Goal: Information Seeking & Learning: Understand process/instructions

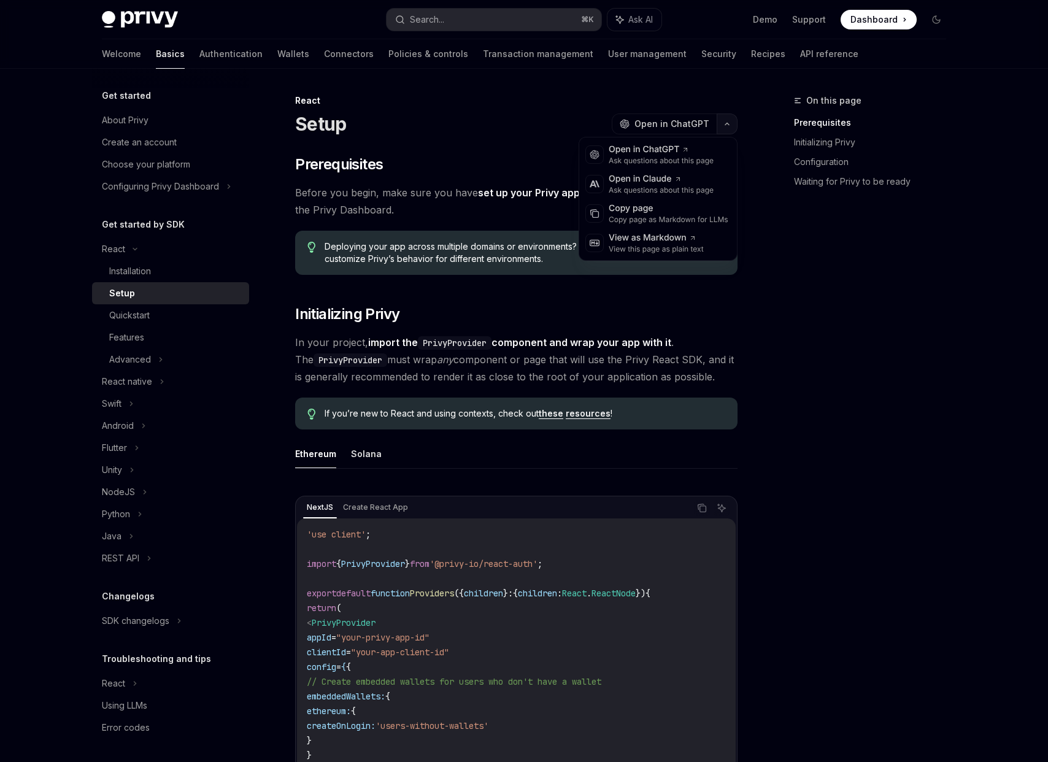
click at [730, 126] on icon "button" at bounding box center [726, 123] width 15 height 5
click at [730, 125] on icon "button" at bounding box center [726, 123] width 15 height 5
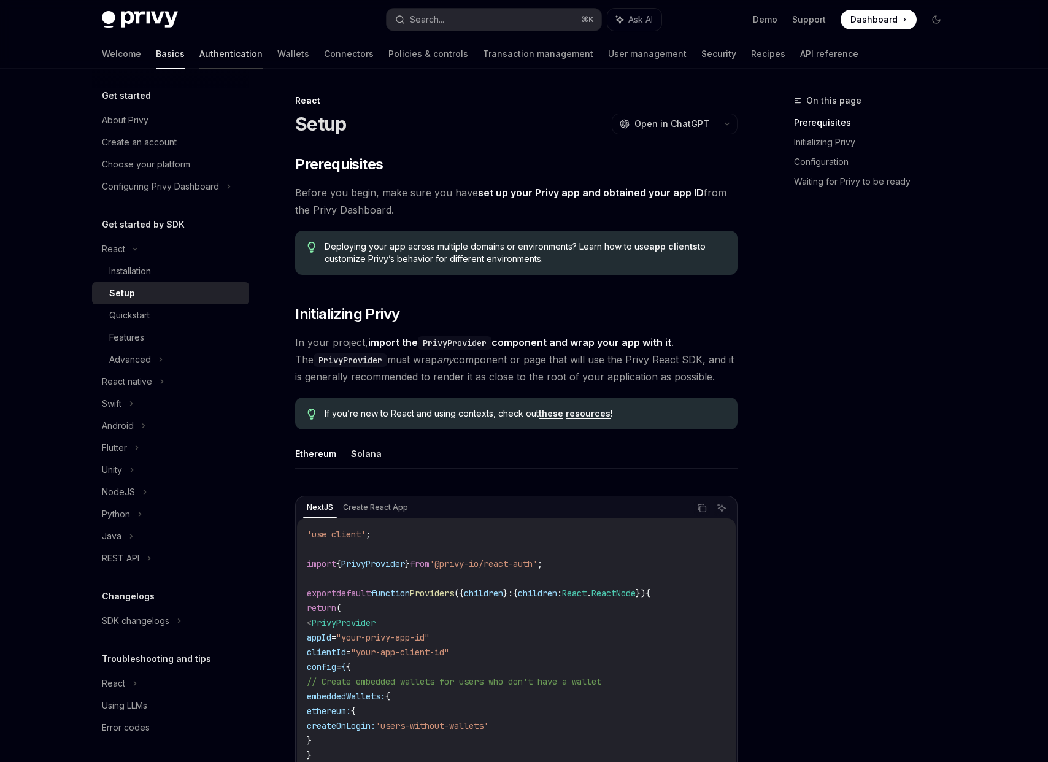
click at [199, 52] on link "Authentication" at bounding box center [230, 53] width 63 height 29
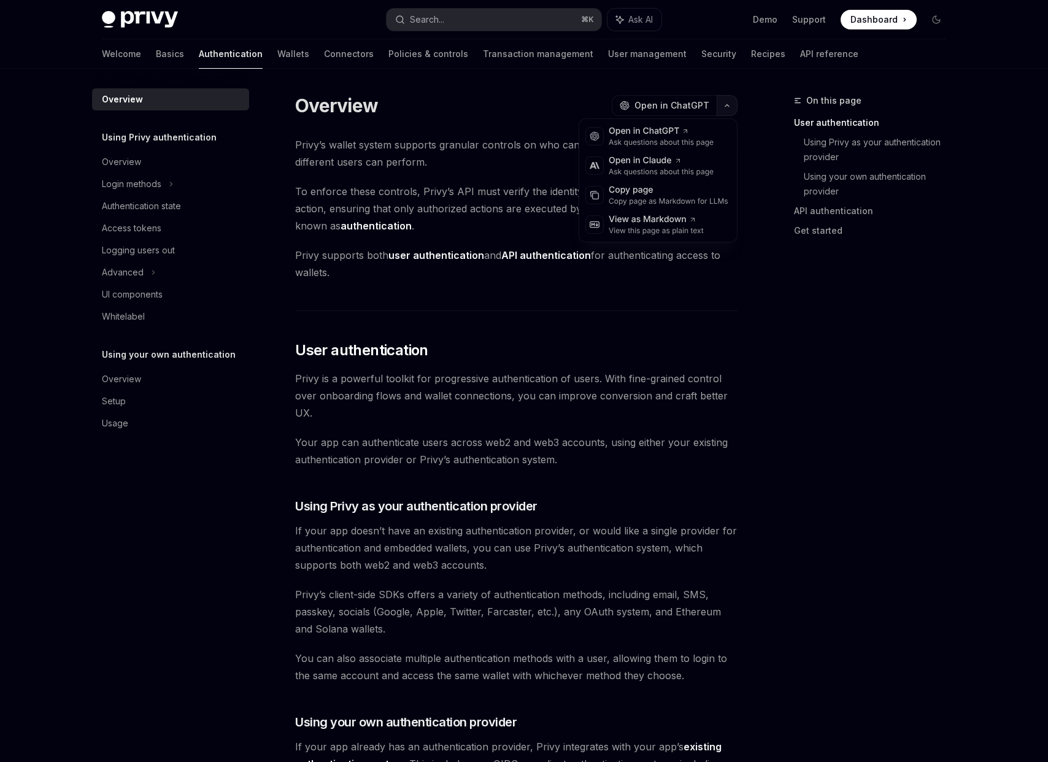
click at [724, 105] on icon "button" at bounding box center [726, 105] width 15 height 5
click at [650, 221] on div "View as Markdown" at bounding box center [655, 219] width 95 height 12
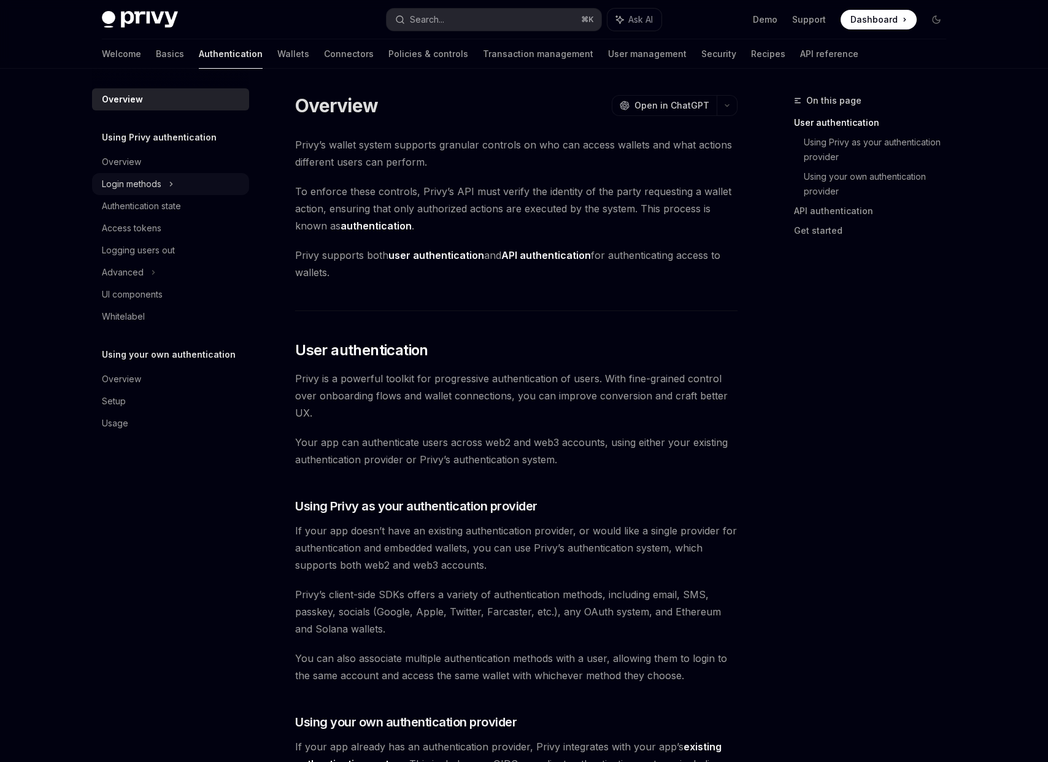
click at [134, 190] on div "Login methods" at bounding box center [131, 184] width 59 height 15
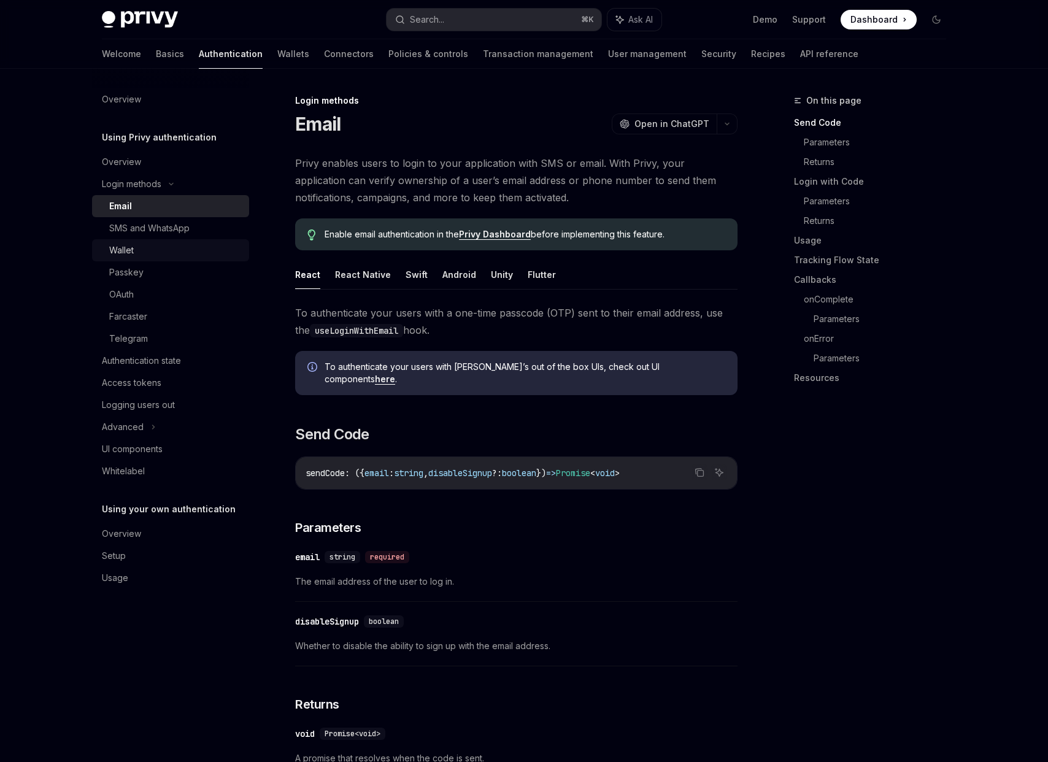
click at [139, 248] on div "Wallet" at bounding box center [175, 250] width 132 height 15
type textarea "*"
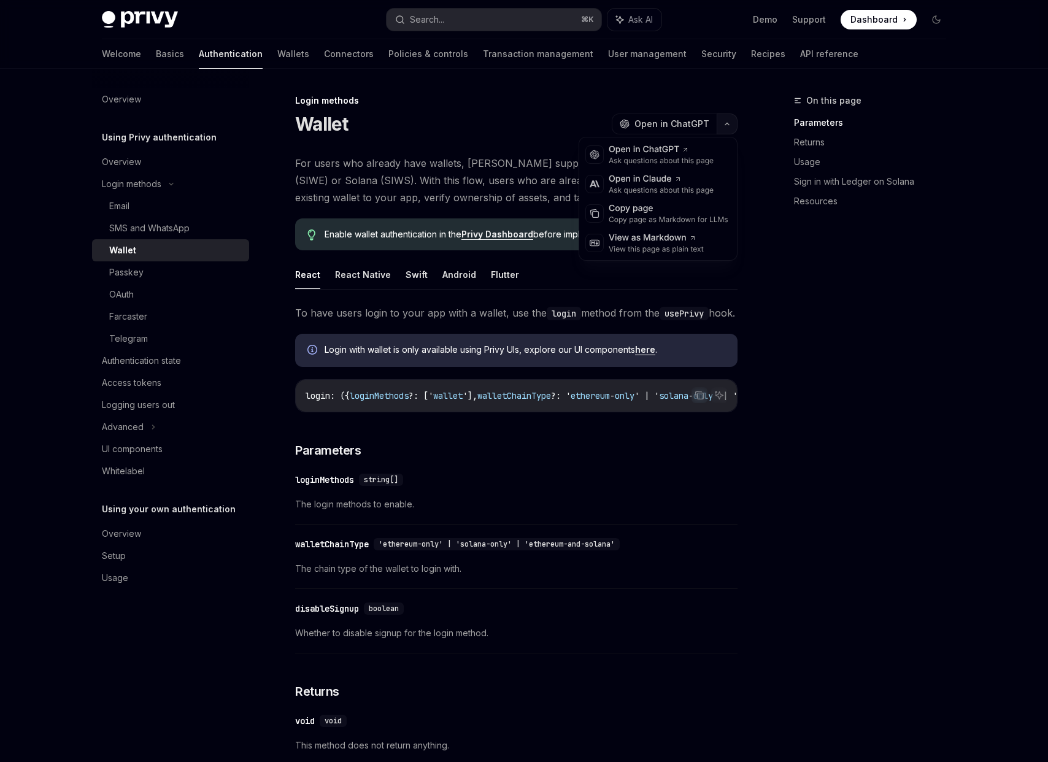
click at [729, 131] on button "button" at bounding box center [726, 123] width 21 height 21
click at [647, 240] on div "View as Markdown" at bounding box center [655, 238] width 95 height 12
click at [649, 355] on link "here" at bounding box center [645, 349] width 20 height 11
type textarea "*"
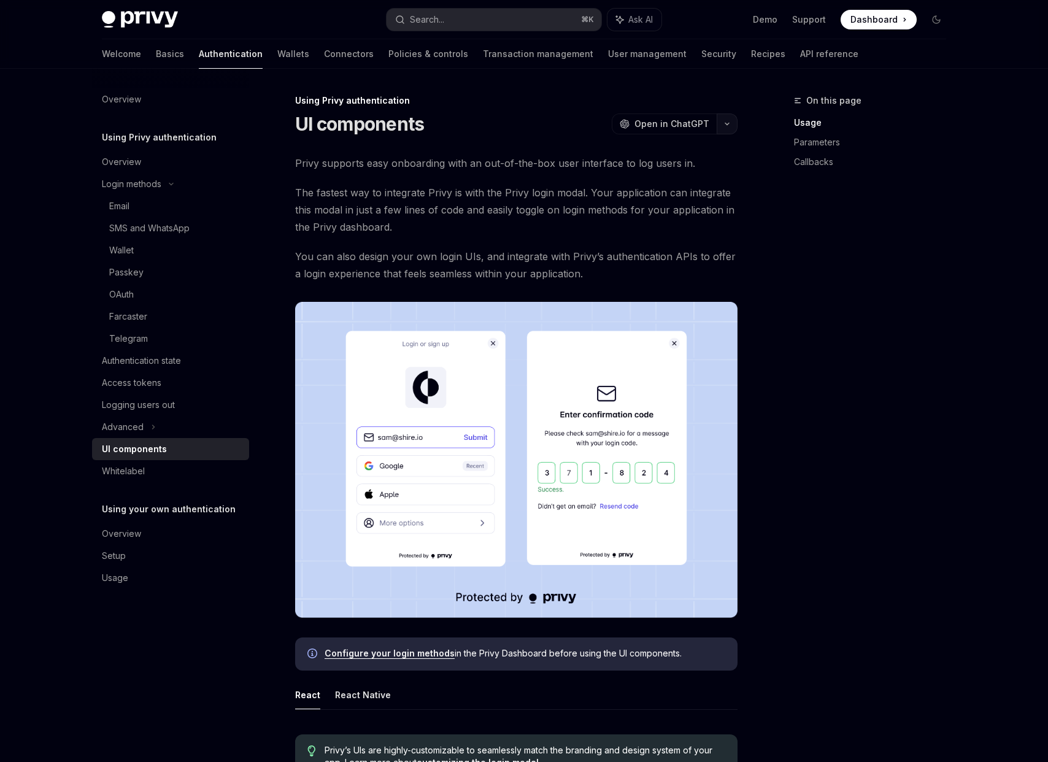
click at [730, 123] on icon "button" at bounding box center [726, 123] width 15 height 5
click at [684, 243] on div "View as Markdown" at bounding box center [655, 238] width 95 height 12
click at [125, 476] on div "Whitelabel" at bounding box center [123, 471] width 43 height 15
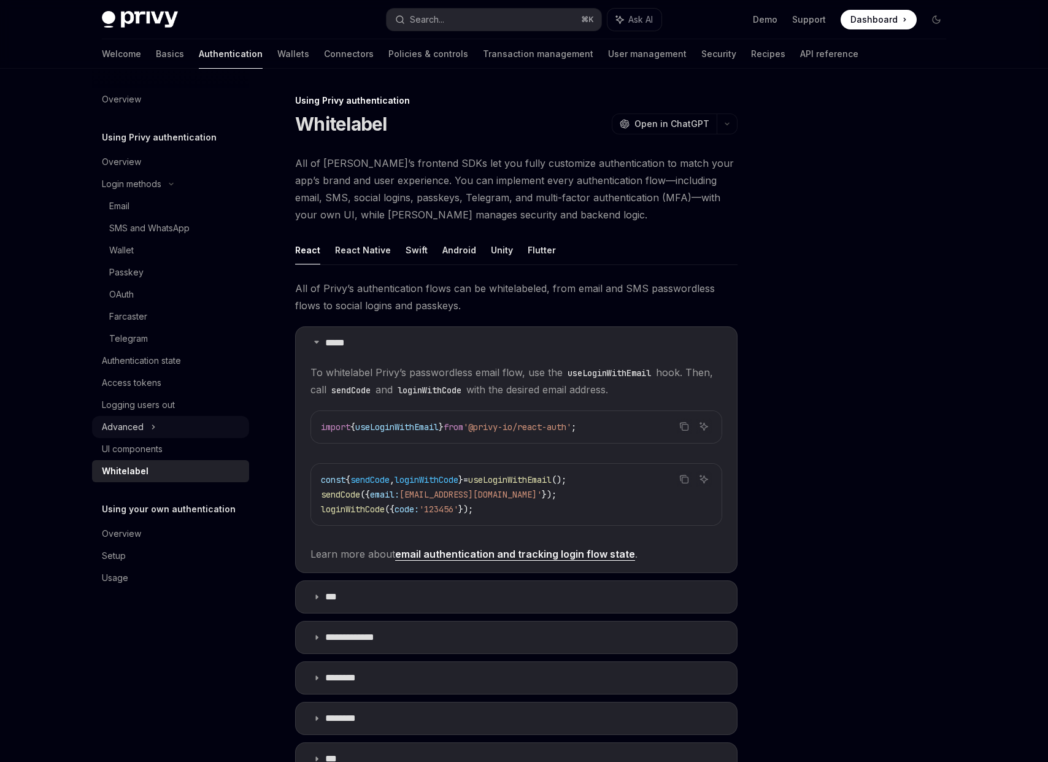
click at [132, 423] on div "Advanced" at bounding box center [123, 427] width 42 height 15
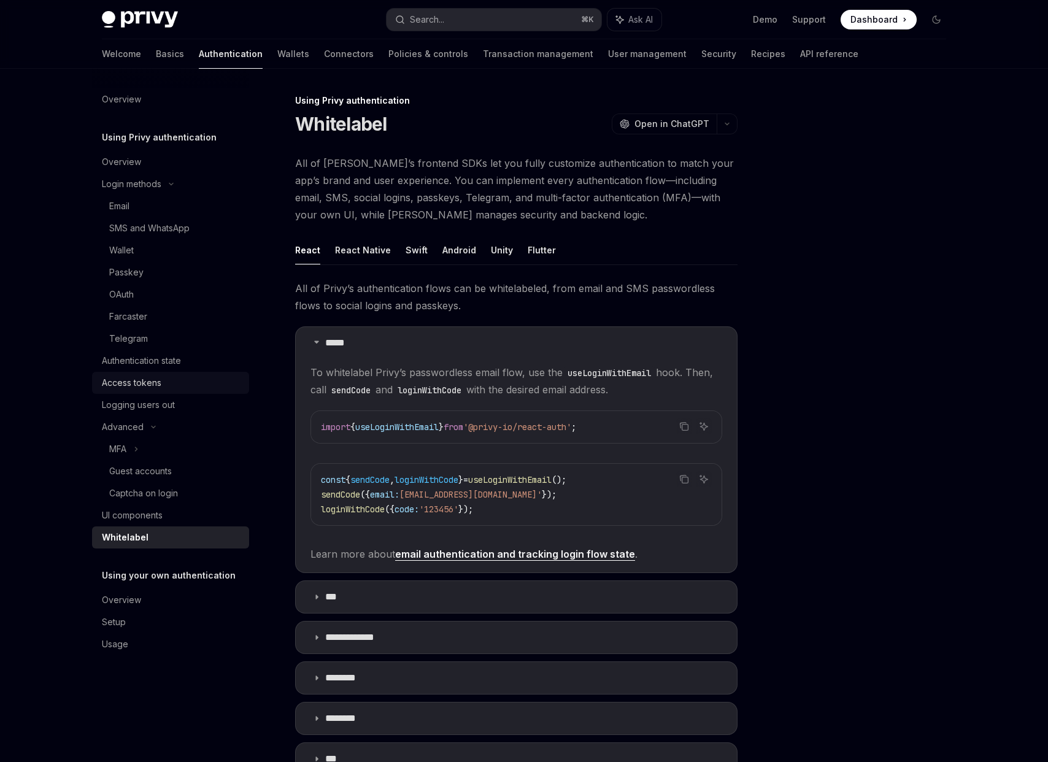
click at [139, 385] on div "Access tokens" at bounding box center [131, 382] width 59 height 15
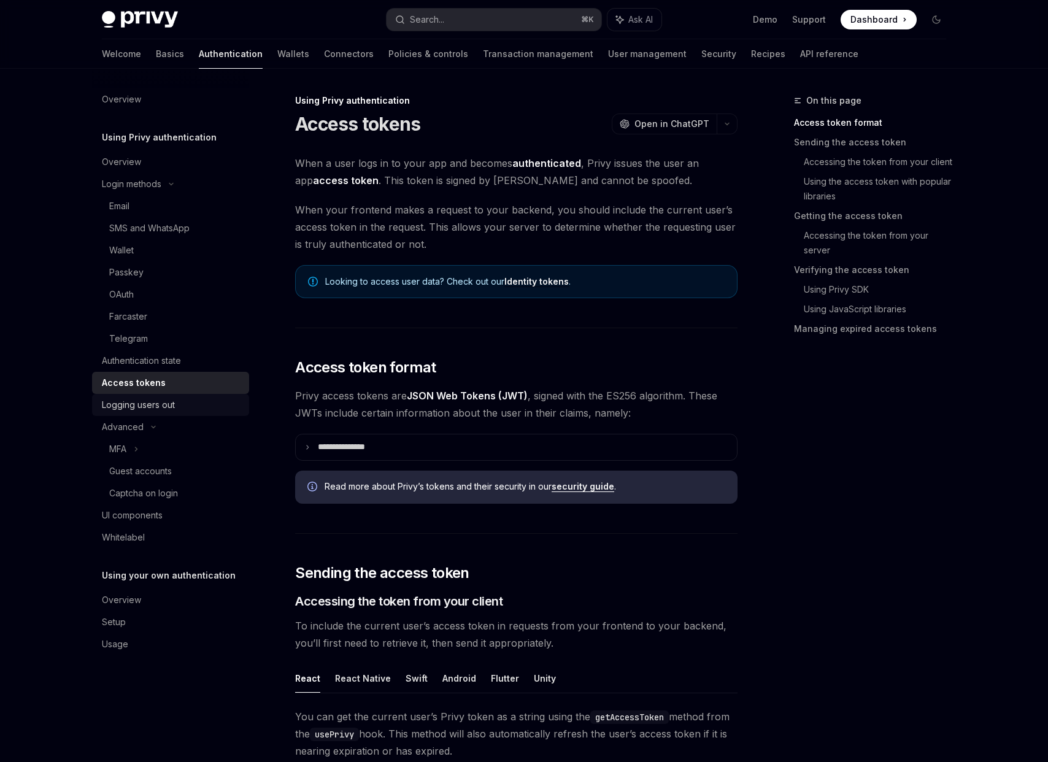
click at [157, 400] on div "Logging users out" at bounding box center [138, 404] width 73 height 15
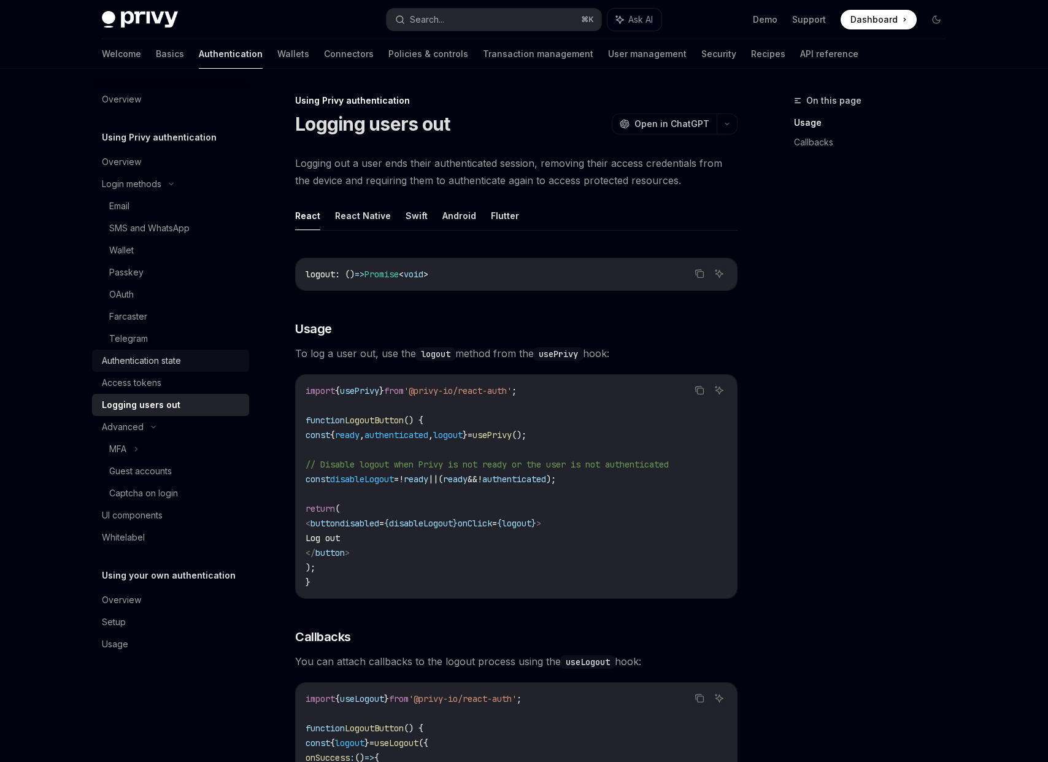
click at [157, 367] on div "Authentication state" at bounding box center [141, 360] width 79 height 15
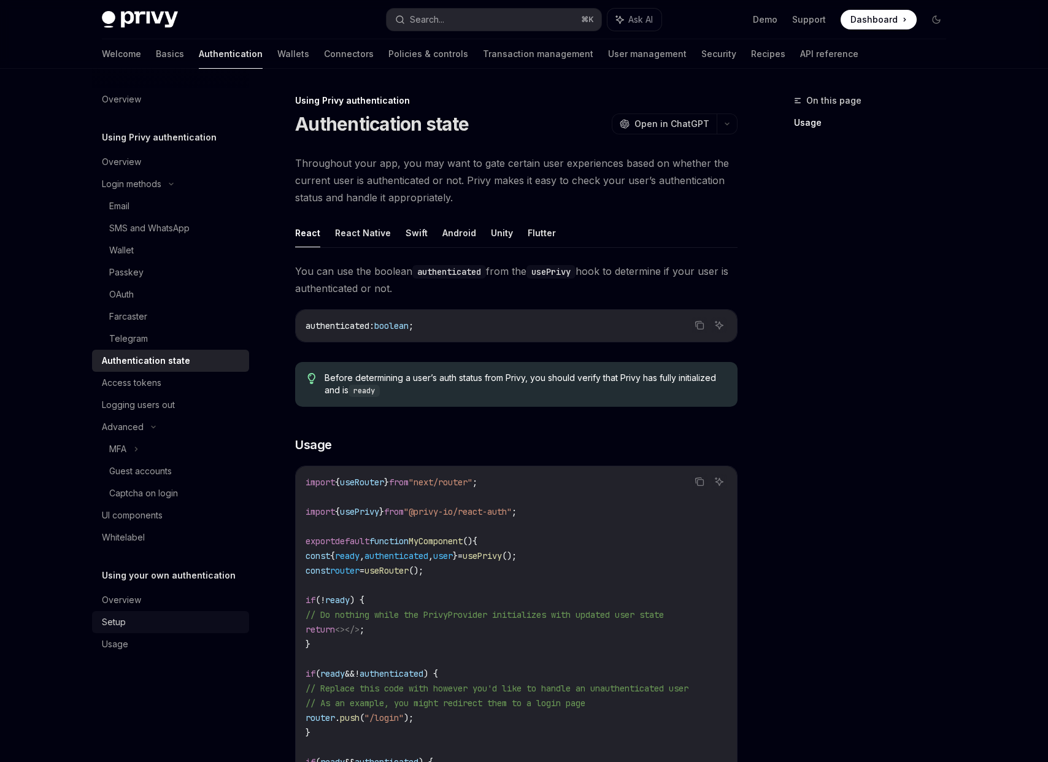
click at [155, 615] on div "Setup" at bounding box center [172, 622] width 140 height 15
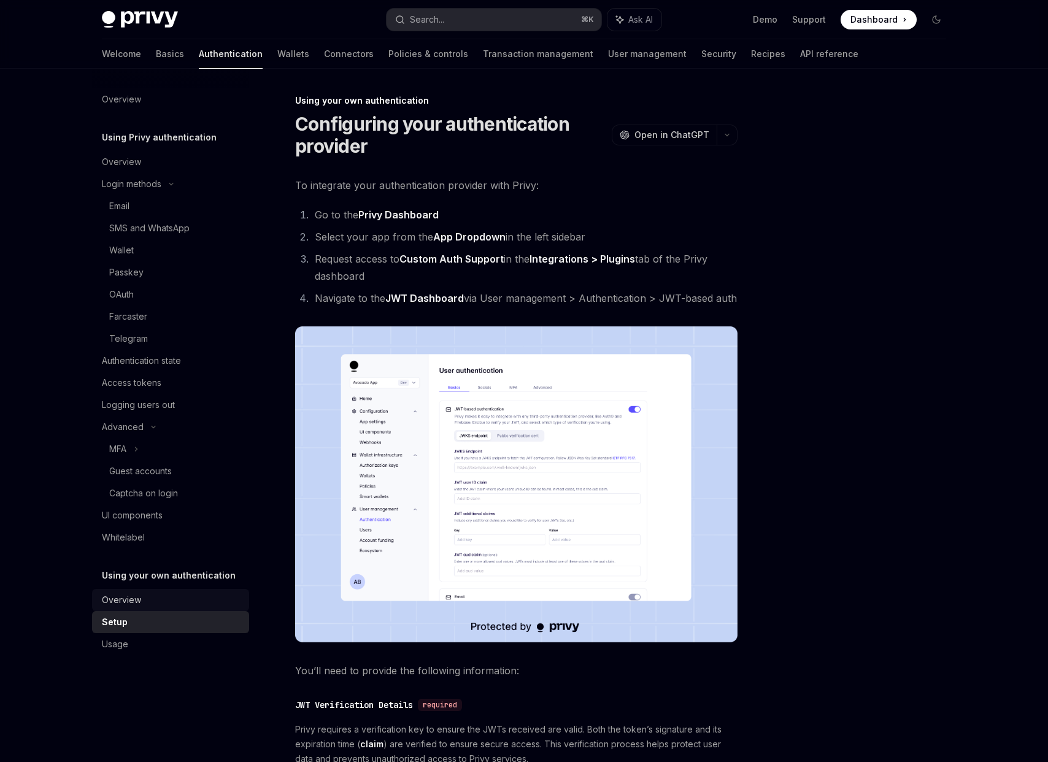
click at [154, 597] on div "Overview" at bounding box center [172, 600] width 140 height 15
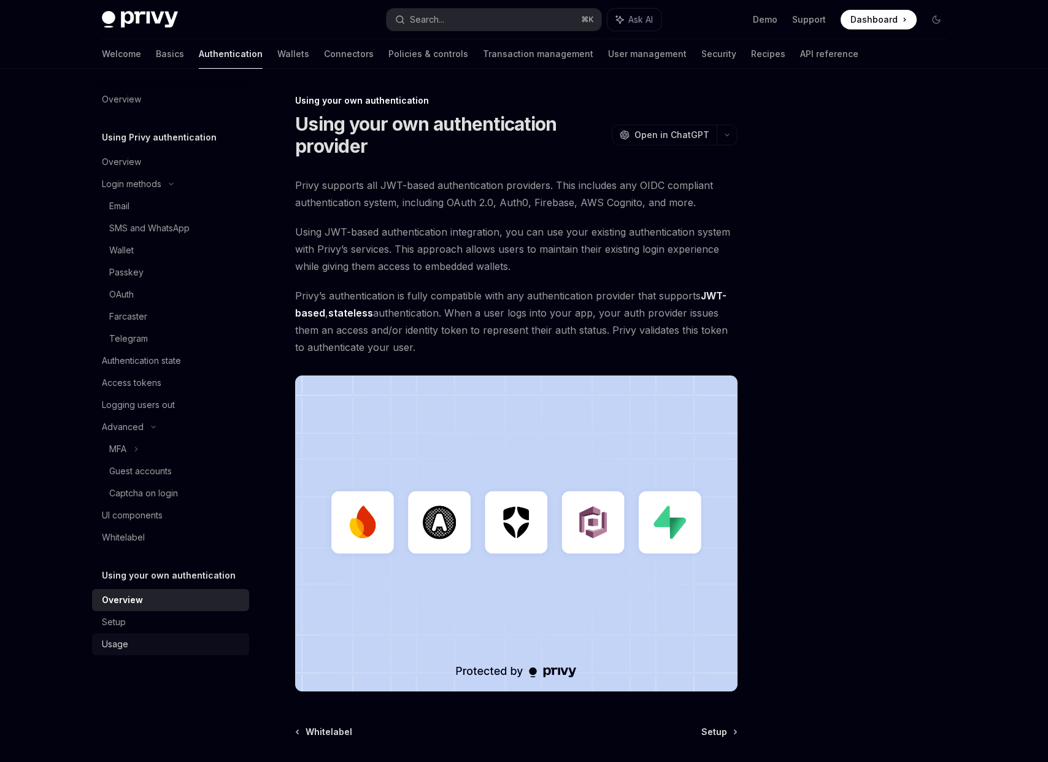
click at [123, 648] on div "Usage" at bounding box center [115, 644] width 26 height 15
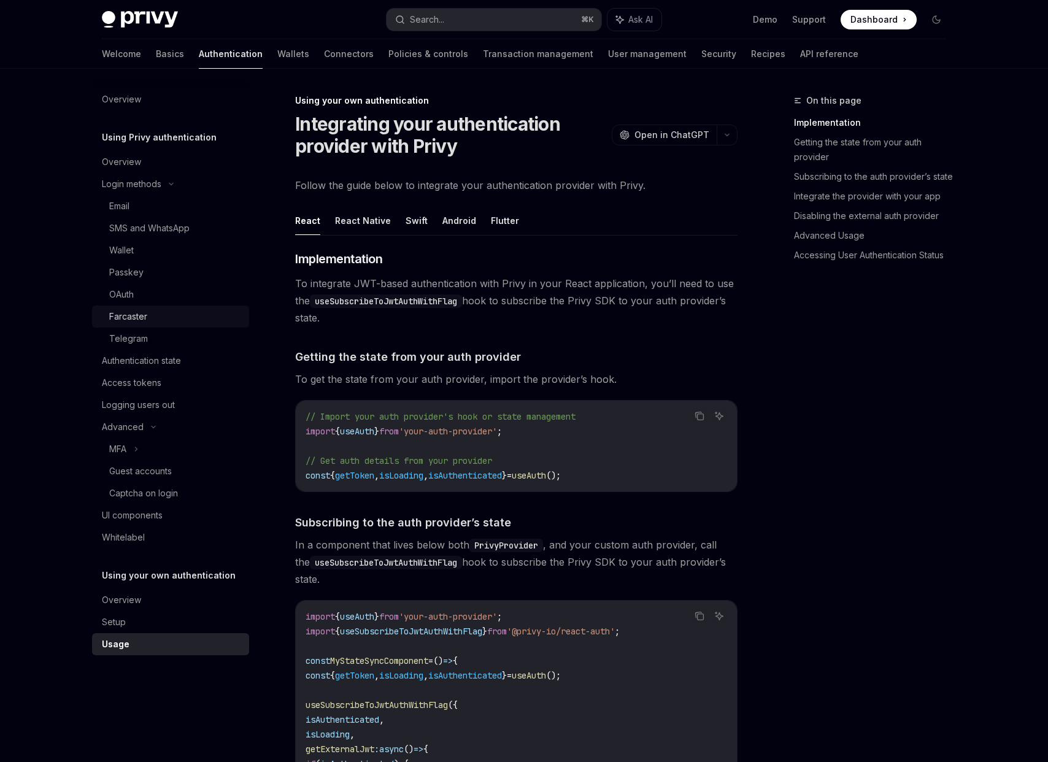
click at [114, 311] on div "Farcaster" at bounding box center [128, 316] width 38 height 15
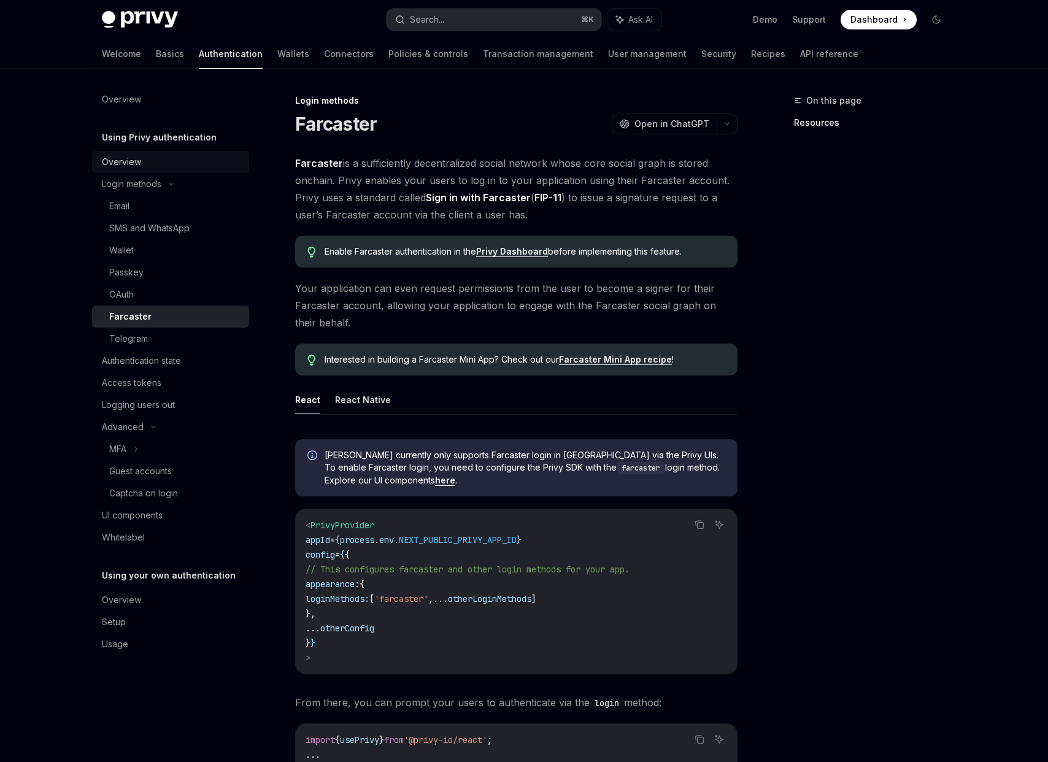
click at [126, 167] on div "Overview" at bounding box center [121, 162] width 39 height 15
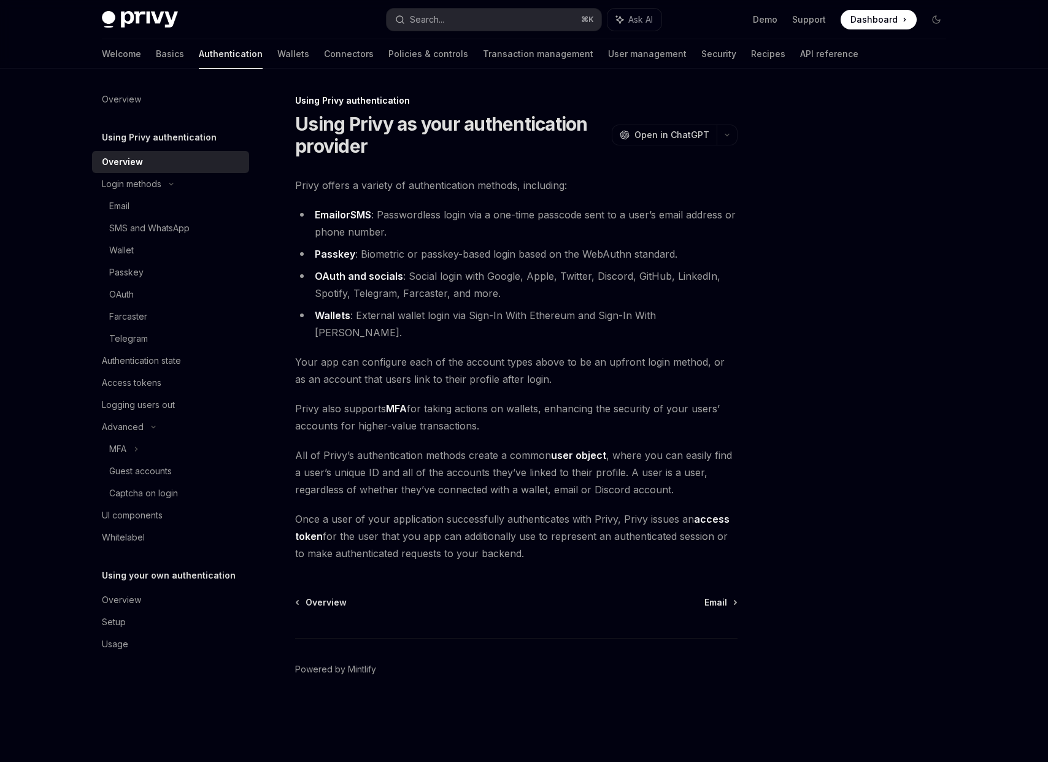
click at [324, 319] on link "Wallets" at bounding box center [333, 315] width 36 height 13
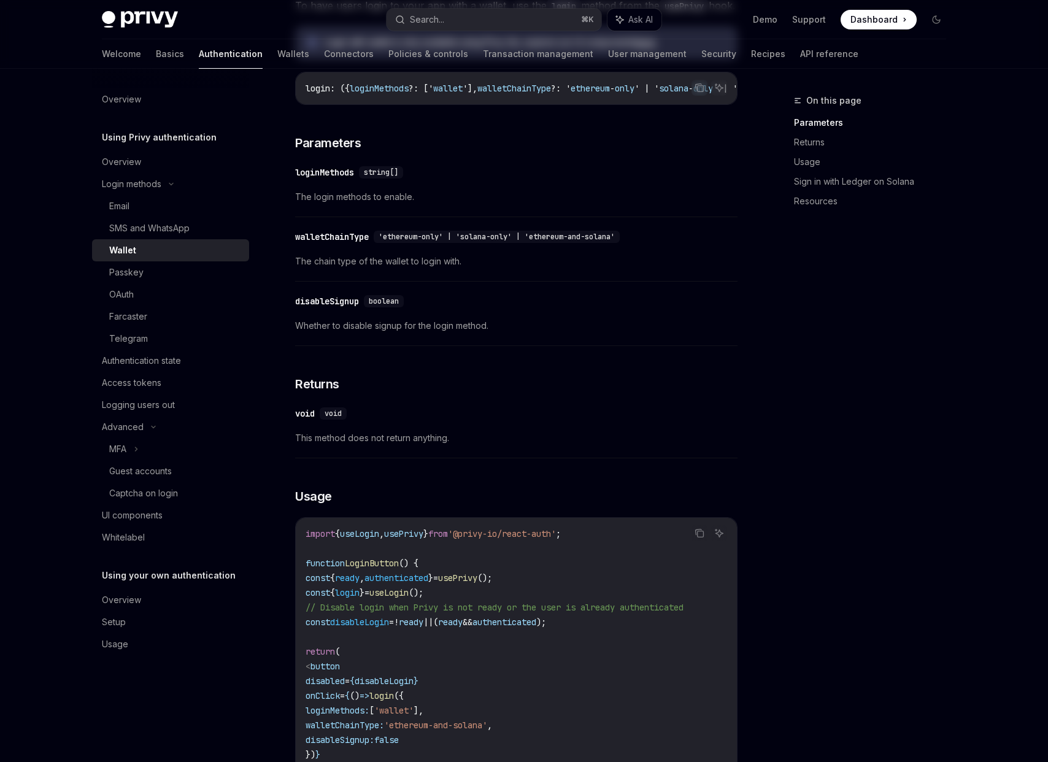
scroll to position [578, 0]
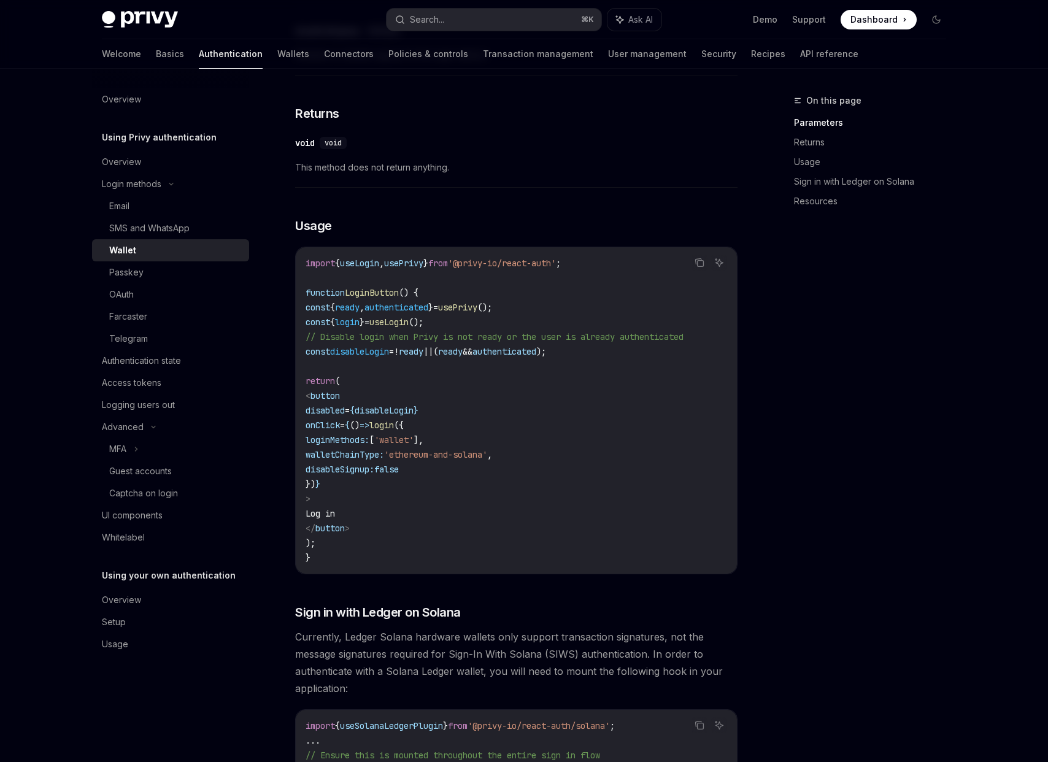
click at [903, 509] on div "On this page Parameters Returns Usage Sign in with Ledger on Solana Resources" at bounding box center [862, 427] width 186 height 669
click at [870, 174] on link "Sign in with Ledger on Solana" at bounding box center [875, 182] width 162 height 20
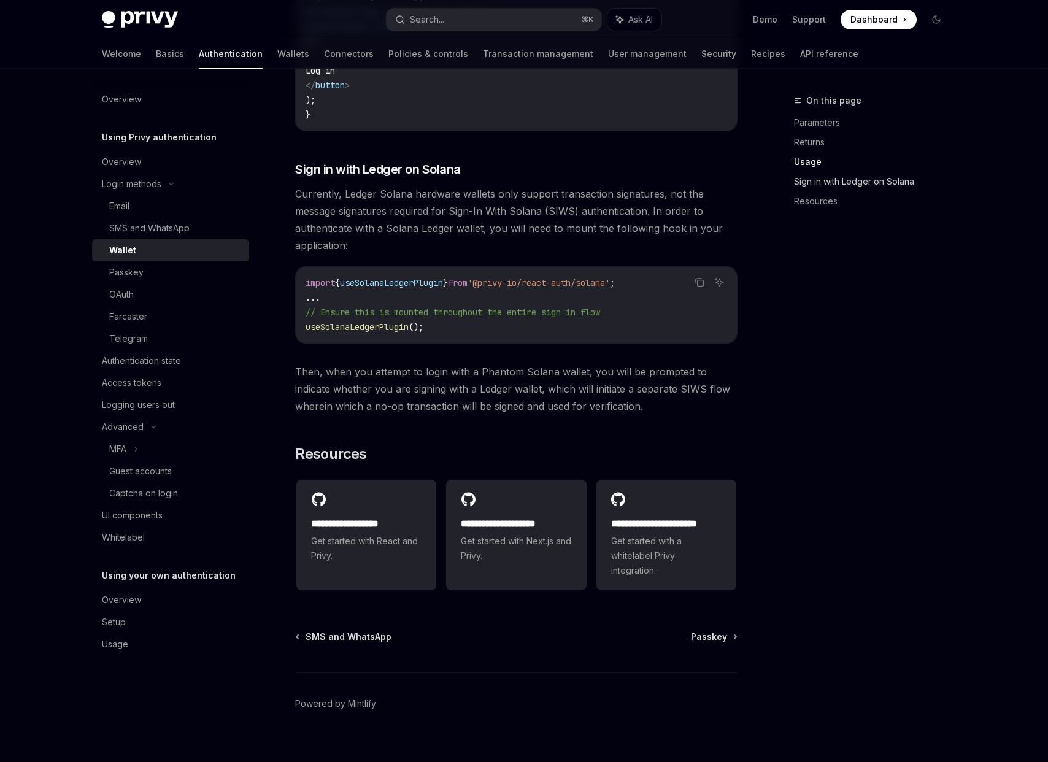
scroll to position [1064, 0]
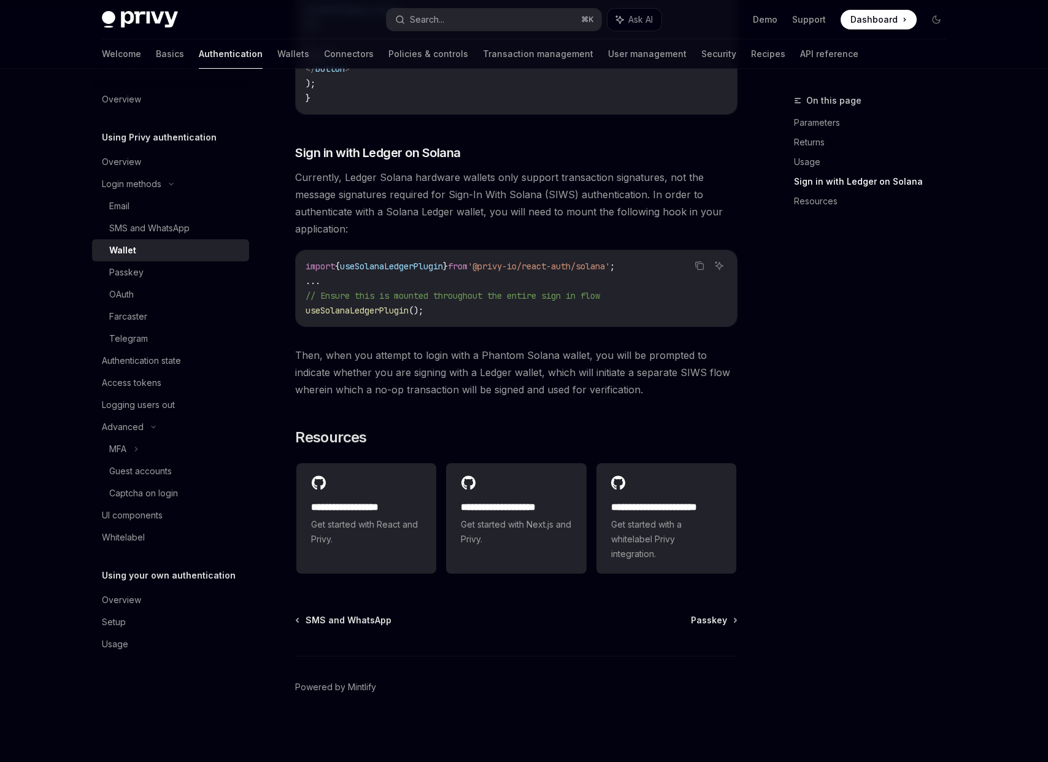
click at [872, 177] on link "Sign in with Ledger on Solana" at bounding box center [875, 182] width 162 height 20
click at [864, 191] on link "Resources" at bounding box center [875, 201] width 162 height 20
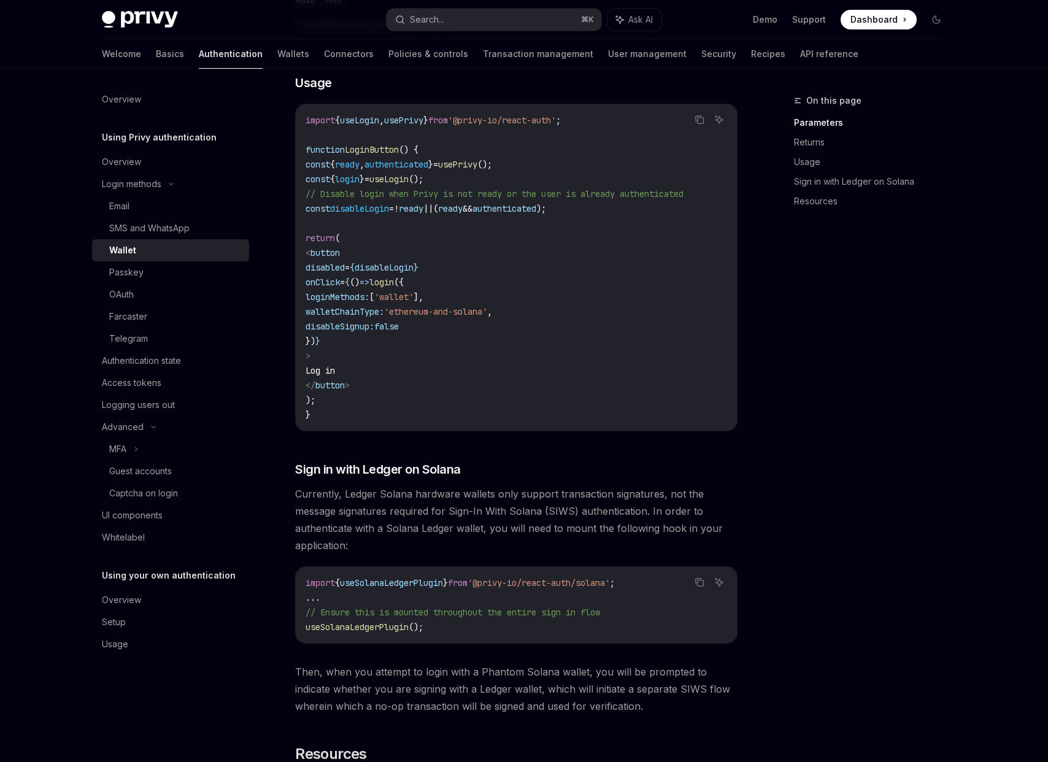
scroll to position [1064, 0]
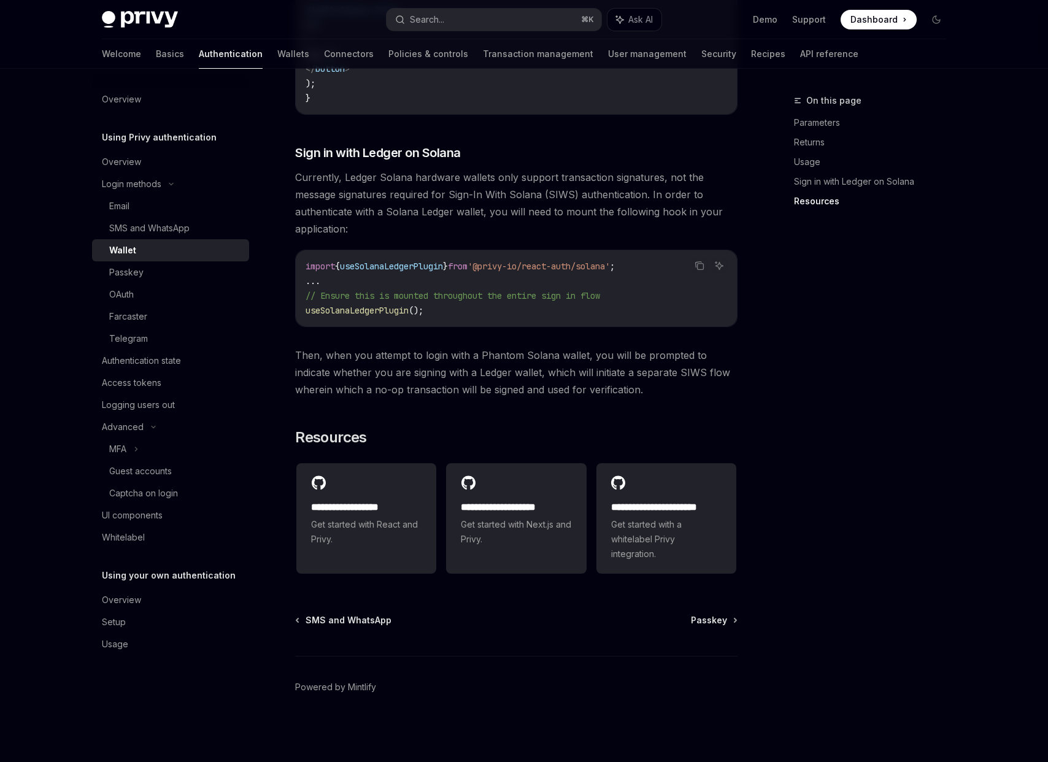
click at [339, 210] on span "Currently, Ledger Solana hardware wallets only support transaction signatures, …" at bounding box center [516, 203] width 442 height 69
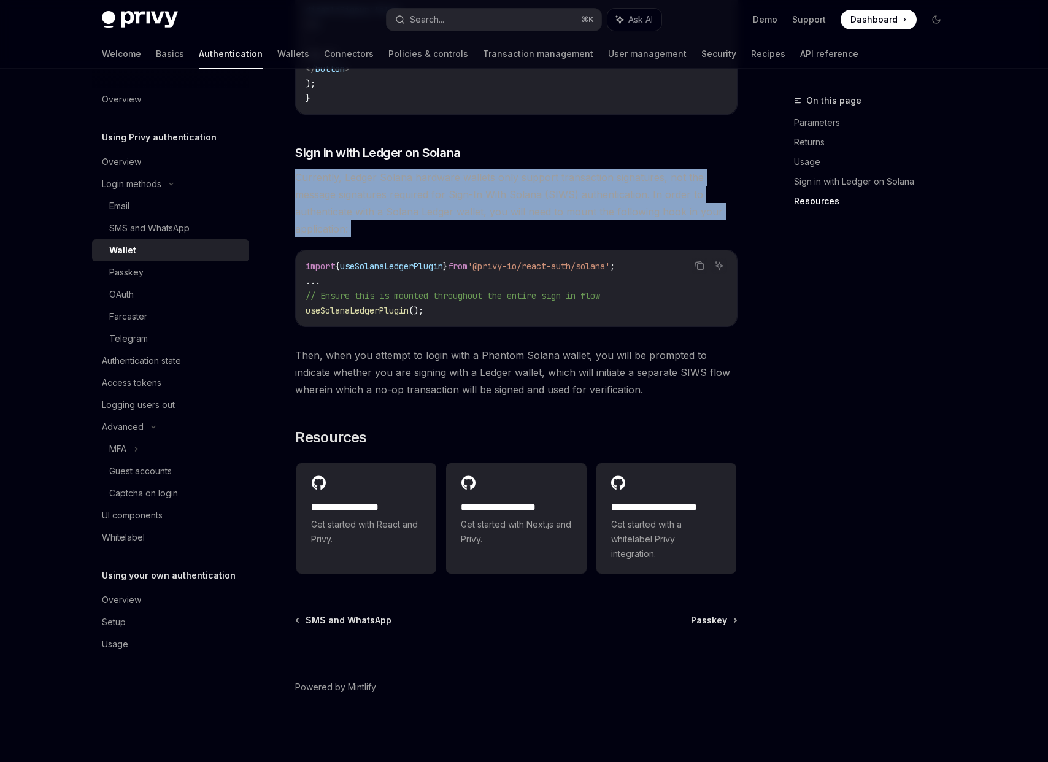
click at [339, 210] on span "Currently, Ledger Solana hardware wallets only support transaction signatures, …" at bounding box center [516, 203] width 442 height 69
click at [343, 210] on span "Currently, Ledger Solana hardware wallets only support transaction signatures, …" at bounding box center [516, 203] width 442 height 69
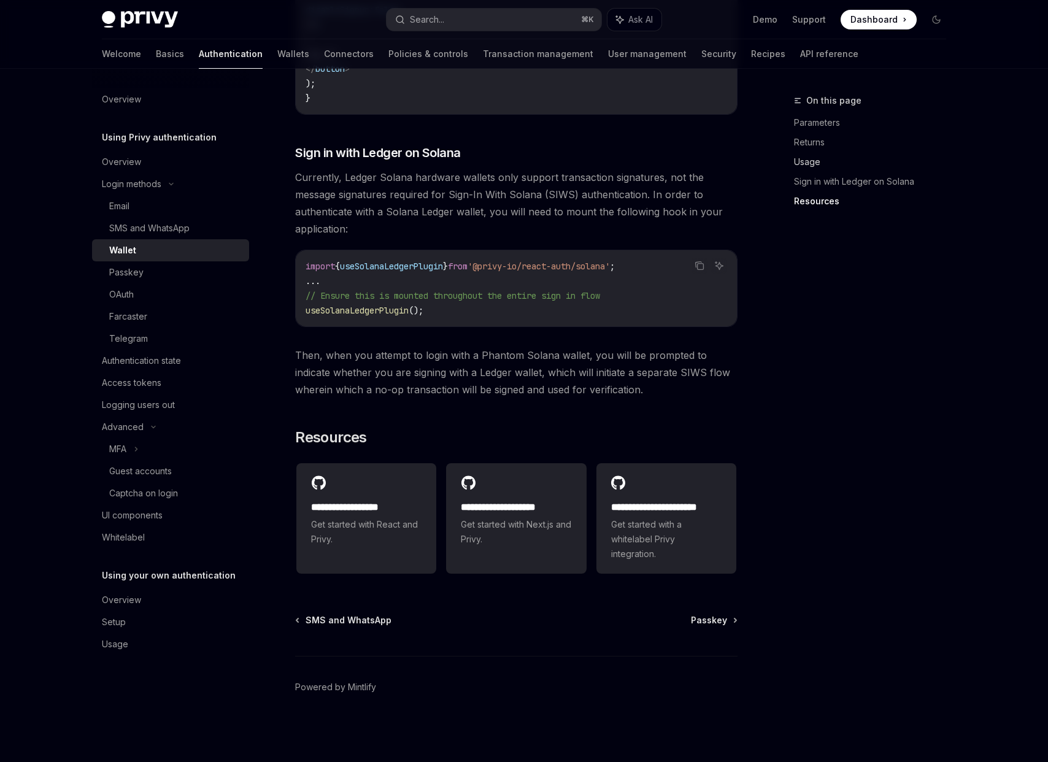
click at [797, 162] on link "Usage" at bounding box center [875, 162] width 162 height 20
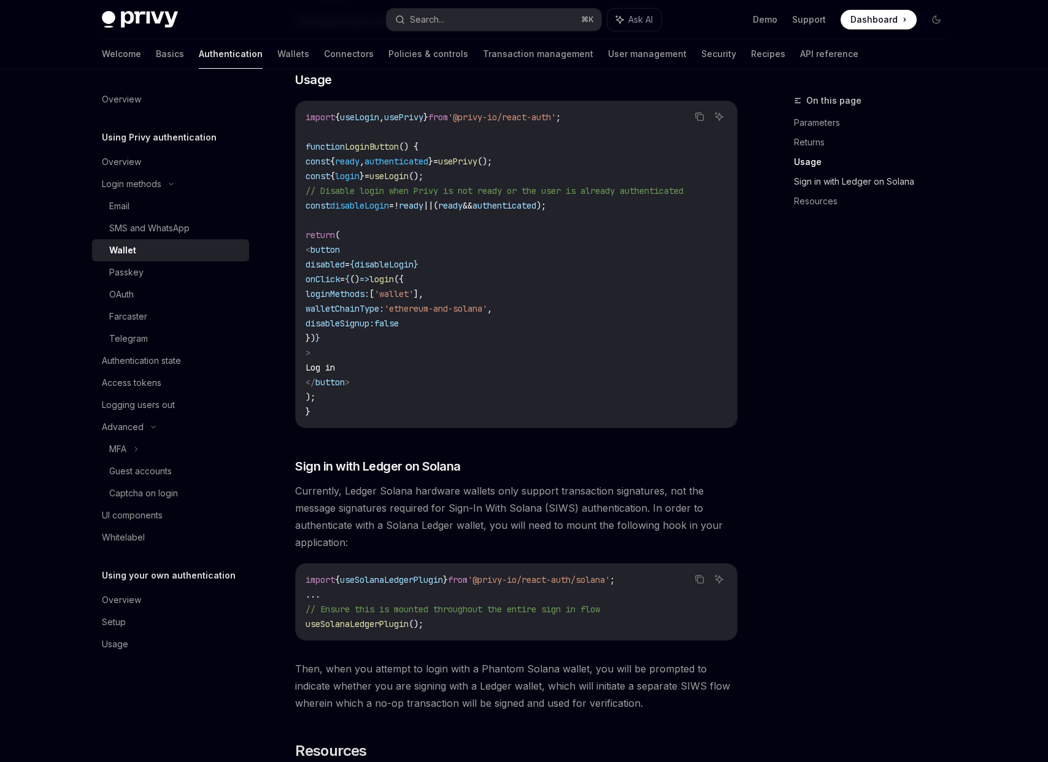
click at [816, 183] on link "Sign in with Ledger on Solana" at bounding box center [875, 182] width 162 height 20
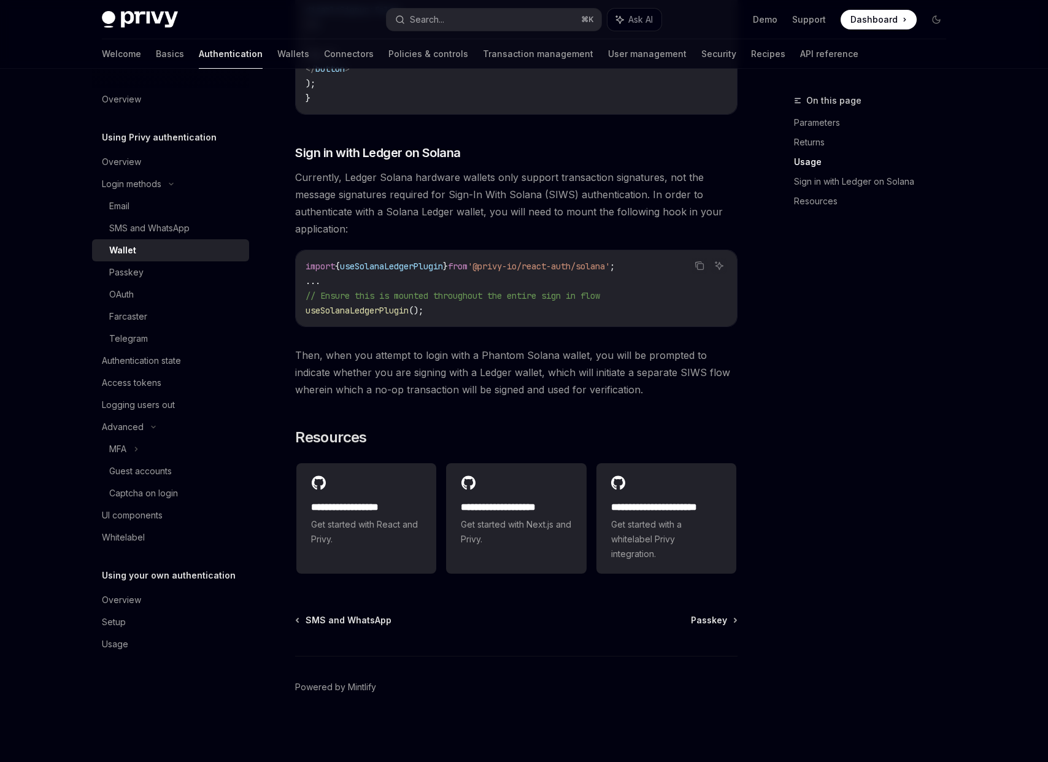
click at [811, 110] on div "On this page Parameters Returns Usage Sign in with Ledger on Solana Resources" at bounding box center [875, 145] width 162 height 152
click at [811, 118] on link "Parameters" at bounding box center [875, 123] width 162 height 20
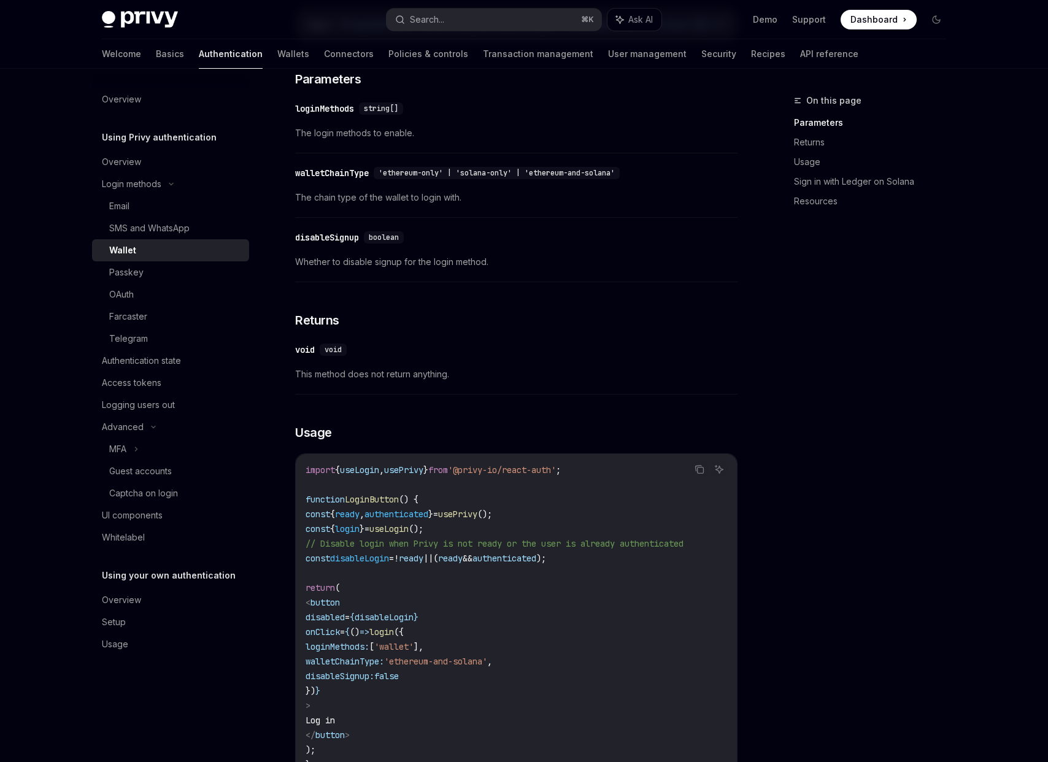
scroll to position [370, 0]
click at [131, 333] on div "Telegram" at bounding box center [128, 338] width 39 height 15
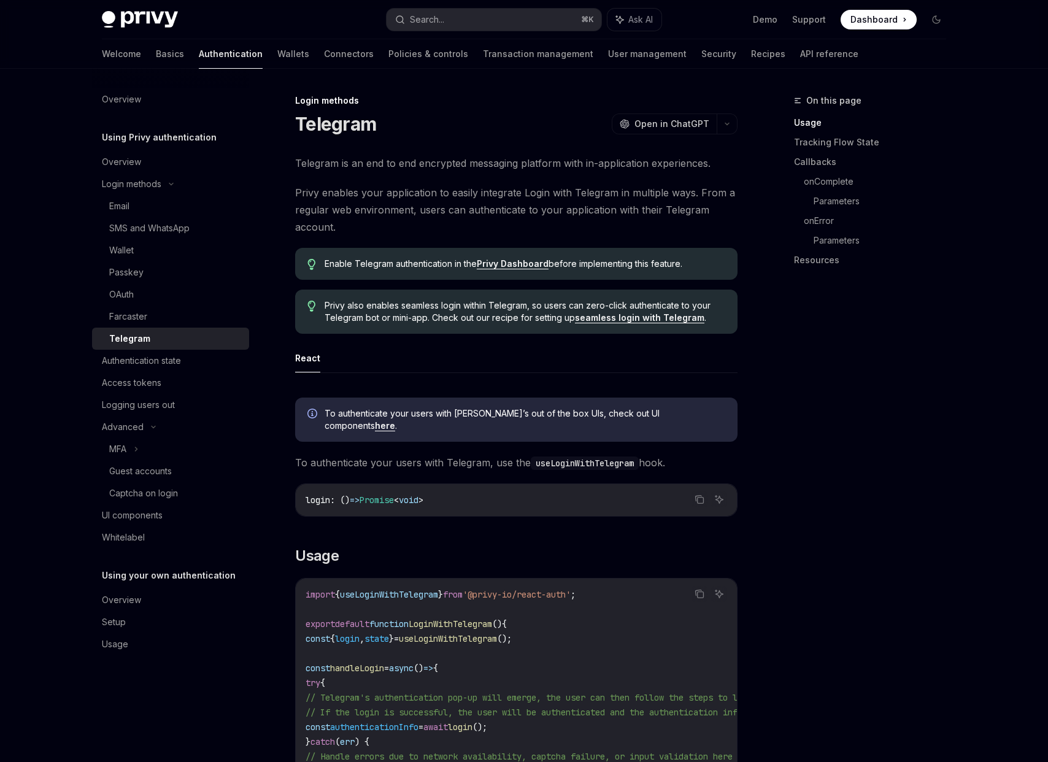
click at [516, 261] on link "Privy Dashboard" at bounding box center [513, 263] width 72 height 11
type textarea "*"
